Goal: Task Accomplishment & Management: Manage account settings

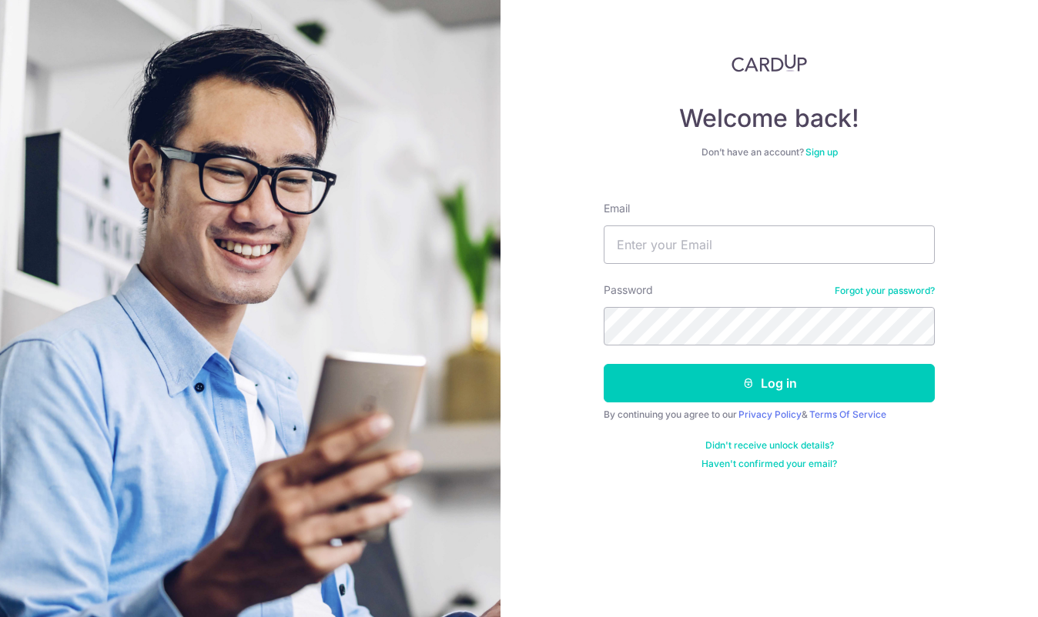
type input "[PERSON_NAME][EMAIL_ADDRESS][PERSON_NAME][DOMAIN_NAME]"
click at [729, 303] on div "Password Forgot your password?" at bounding box center [769, 314] width 331 height 63
